Goal: Information Seeking & Learning: Learn about a topic

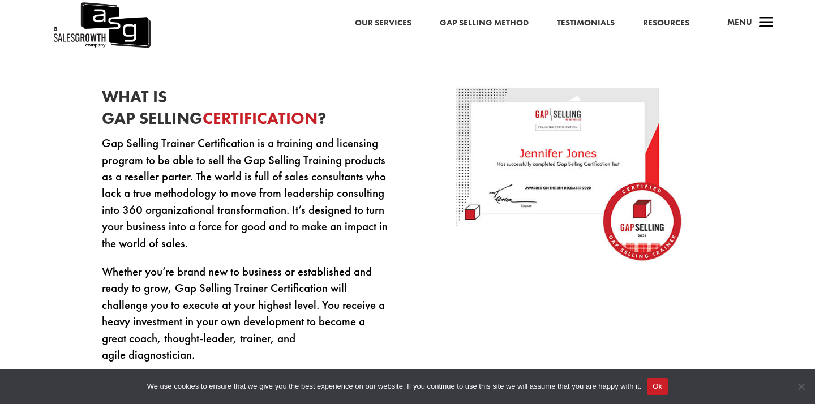
scroll to position [395, 0]
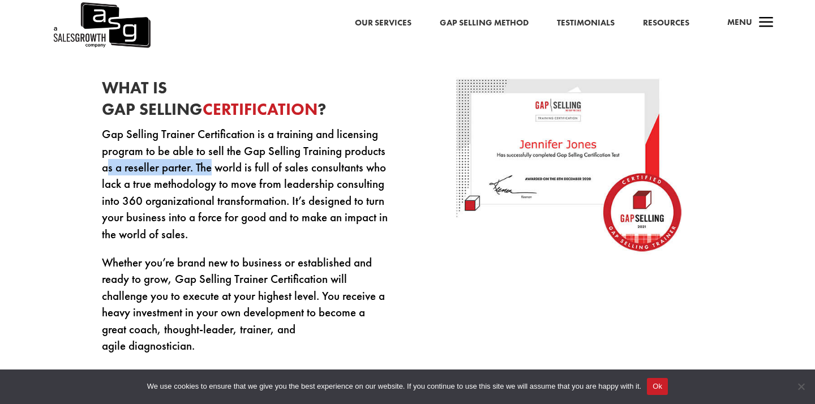
drag, startPoint x: 108, startPoint y: 171, endPoint x: 208, endPoint y: 172, distance: 99.6
click at [212, 175] on p "Gap Selling Trainer Certification is a training and licensing program to be abl…" at bounding box center [246, 190] width 289 height 128
click at [208, 172] on p "Gap Selling Trainer Certification is a training and licensing program to be abl…" at bounding box center [246, 190] width 289 height 128
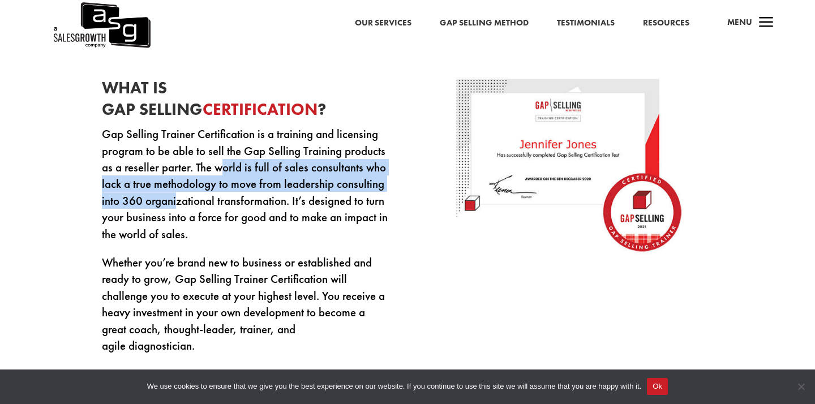
drag, startPoint x: 226, startPoint y: 166, endPoint x: 177, endPoint y: 196, distance: 57.4
click at [177, 196] on p "Gap Selling Trainer Certification is a training and licensing program to be abl…" at bounding box center [246, 190] width 289 height 128
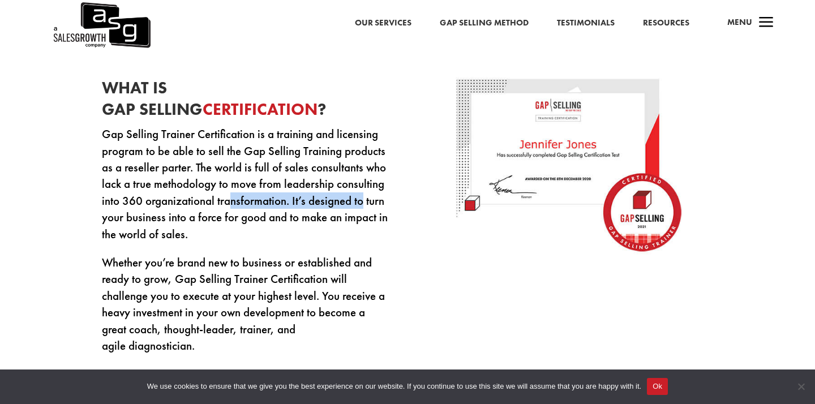
drag, startPoint x: 227, startPoint y: 192, endPoint x: 359, endPoint y: 197, distance: 131.9
click at [359, 197] on p "Gap Selling Trainer Certification is a training and licensing program to be abl…" at bounding box center [246, 190] width 289 height 128
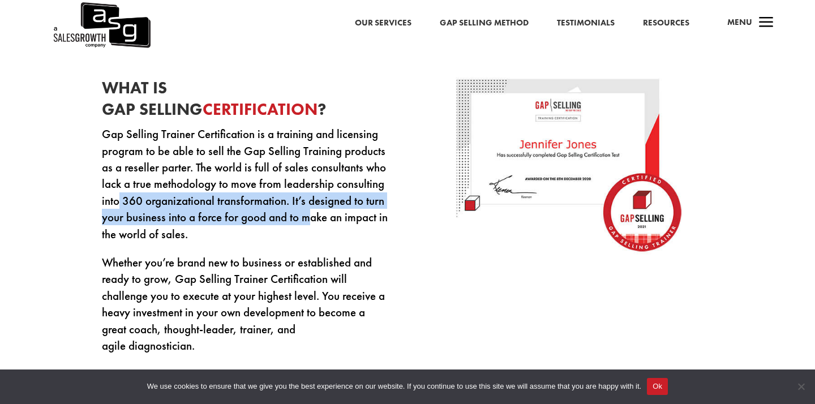
drag, startPoint x: 119, startPoint y: 204, endPoint x: 310, endPoint y: 217, distance: 191.1
click at [312, 218] on p "Gap Selling Trainer Certification is a training and licensing program to be abl…" at bounding box center [246, 190] width 289 height 128
click at [310, 217] on p "Gap Selling Trainer Certification is a training and licensing program to be abl…" at bounding box center [246, 190] width 289 height 128
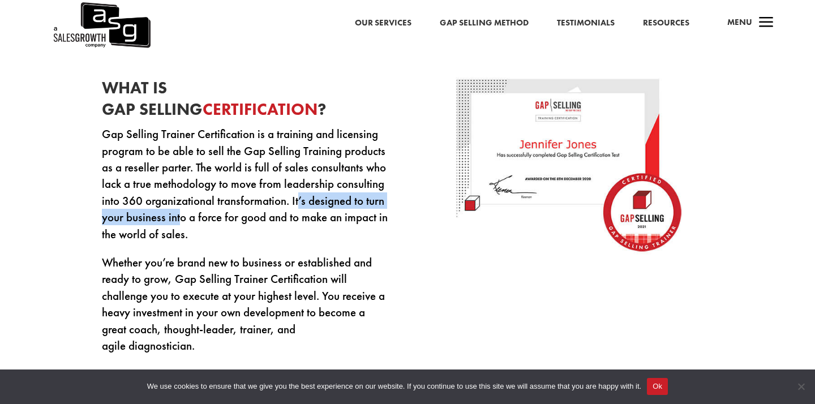
drag, startPoint x: 298, startPoint y: 194, endPoint x: 180, endPoint y: 225, distance: 122.3
click at [180, 225] on p "Gap Selling Trainer Certification is a training and licensing program to be abl…" at bounding box center [246, 190] width 289 height 128
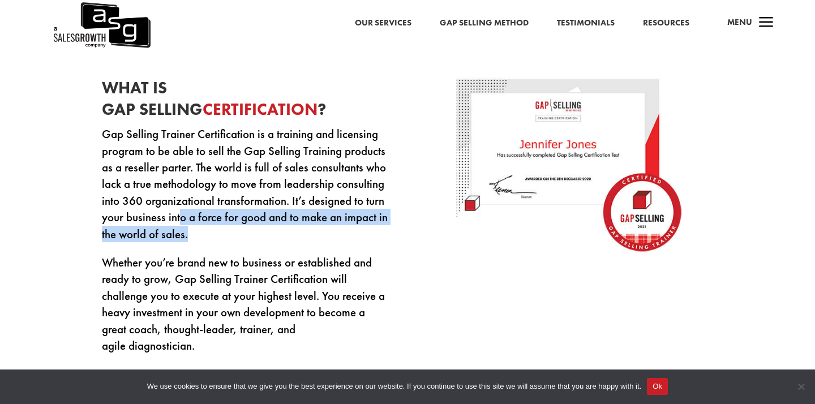
drag, startPoint x: 180, startPoint y: 214, endPoint x: 208, endPoint y: 238, distance: 36.5
click at [208, 238] on p "Gap Selling Trainer Certification is a training and licensing program to be abl…" at bounding box center [246, 190] width 289 height 128
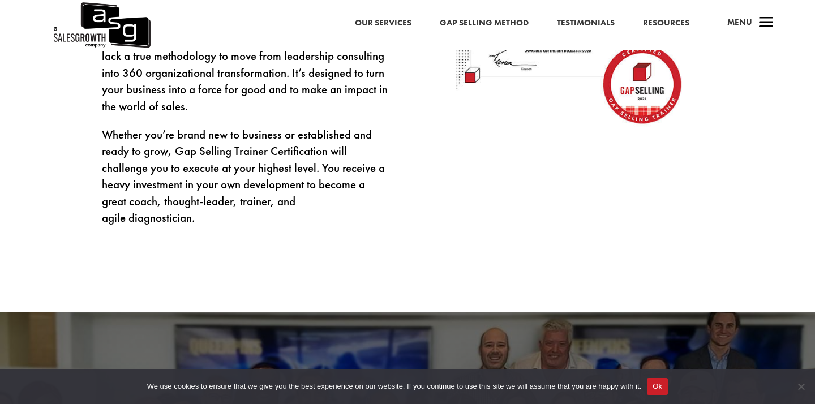
scroll to position [523, 0]
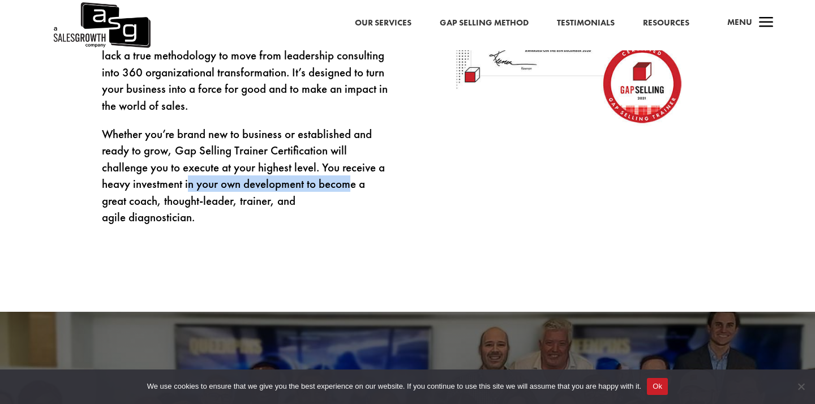
drag, startPoint x: 190, startPoint y: 179, endPoint x: 353, endPoint y: 184, distance: 163.1
click at [353, 184] on p "Whether you’re brand new to business or established and ready to grow, Gap Sell…" at bounding box center [246, 176] width 289 height 100
drag, startPoint x: 133, startPoint y: 197, endPoint x: 285, endPoint y: 220, distance: 153.3
click at [285, 220] on p "Whether you’re brand new to business or established and ready to grow, Gap Sell…" at bounding box center [246, 176] width 289 height 100
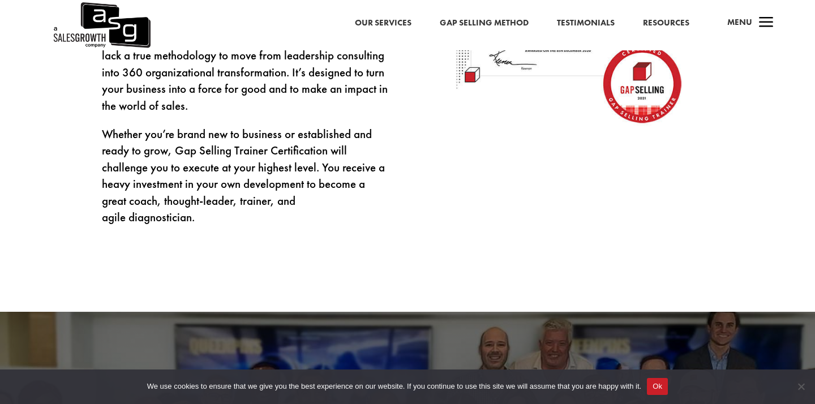
click at [285, 220] on p "Whether you’re brand new to business or established and ready to grow, Gap Sell…" at bounding box center [246, 176] width 289 height 100
drag, startPoint x: 314, startPoint y: 214, endPoint x: 310, endPoint y: 246, distance: 31.9
click at [311, 246] on div "What Is Gap Selling Certification ? Gap Selling Trainer Certification is a trai…" at bounding box center [407, 89] width 815 height 443
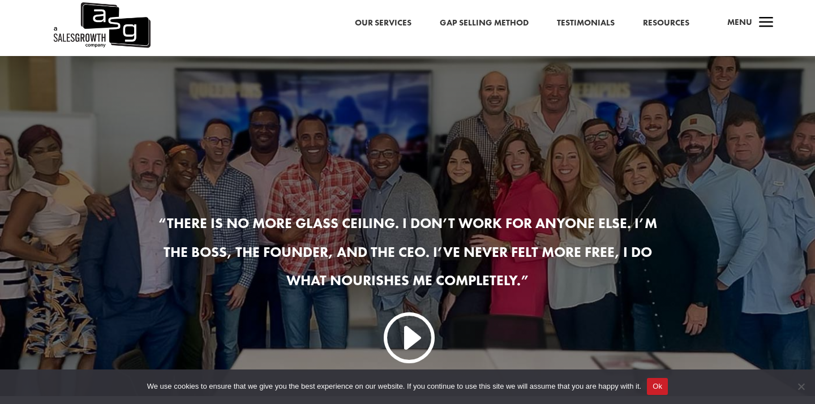
scroll to position [633, 0]
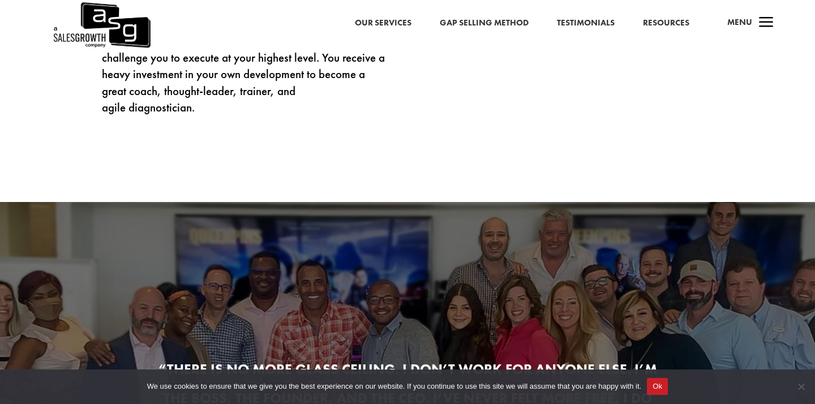
click at [463, 29] on link "Gap Selling Method" at bounding box center [484, 23] width 89 height 15
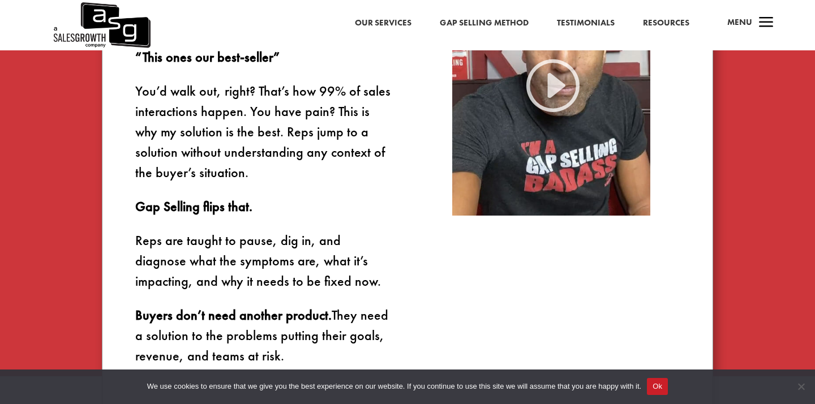
scroll to position [755, 0]
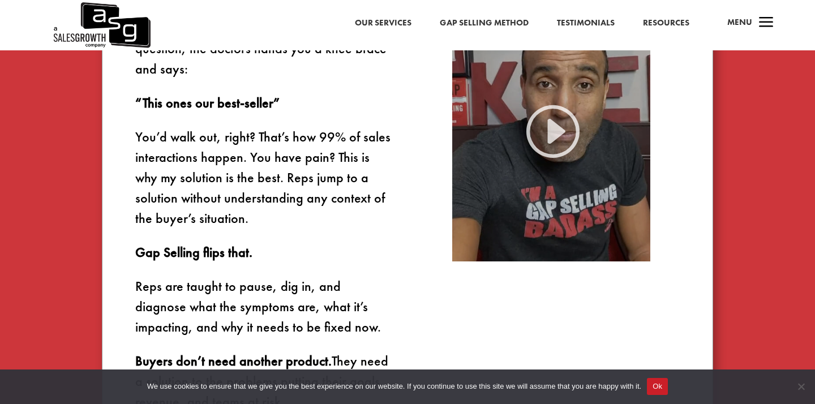
click at [562, 126] on img at bounding box center [551, 130] width 198 height 264
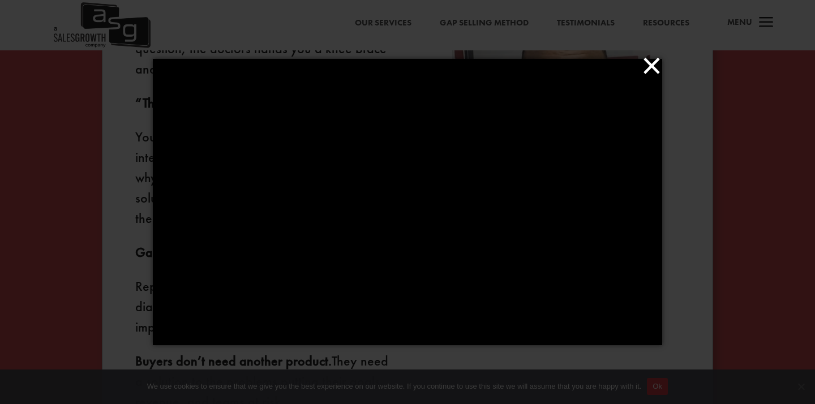
click at [650, 64] on button "×" at bounding box center [410, 65] width 509 height 25
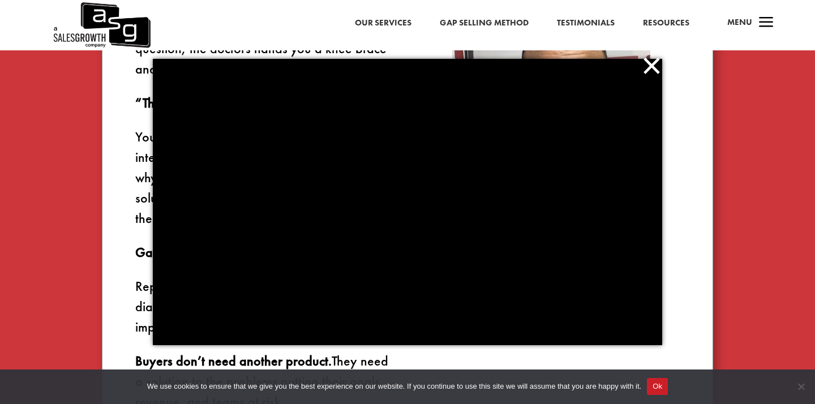
scroll to position [753, 0]
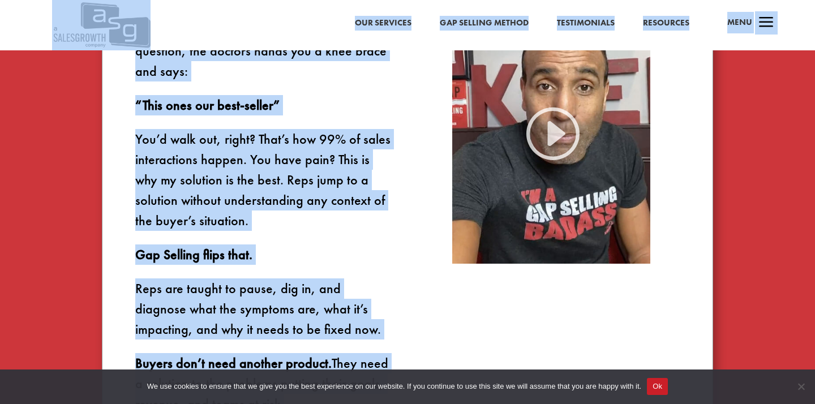
drag, startPoint x: 121, startPoint y: 41, endPoint x: 98, endPoint y: 30, distance: 25.3
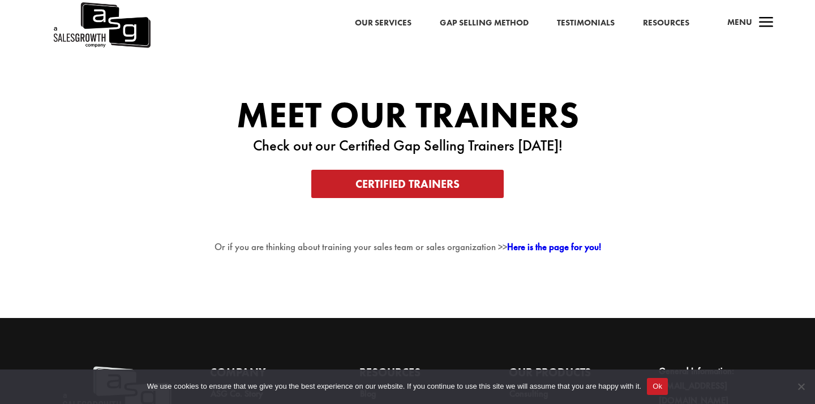
scroll to position [2096, 0]
